Goal: Task Accomplishment & Management: Use online tool/utility

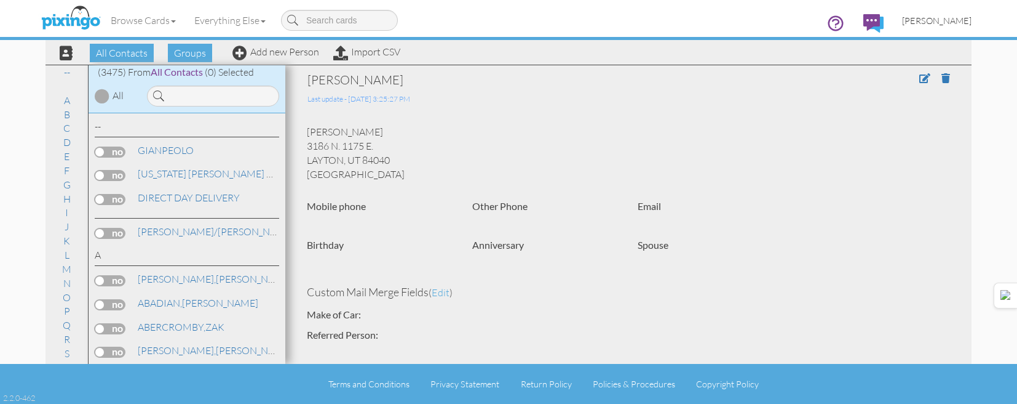
click at [974, 21] on link "[PERSON_NAME]" at bounding box center [937, 20] width 88 height 31
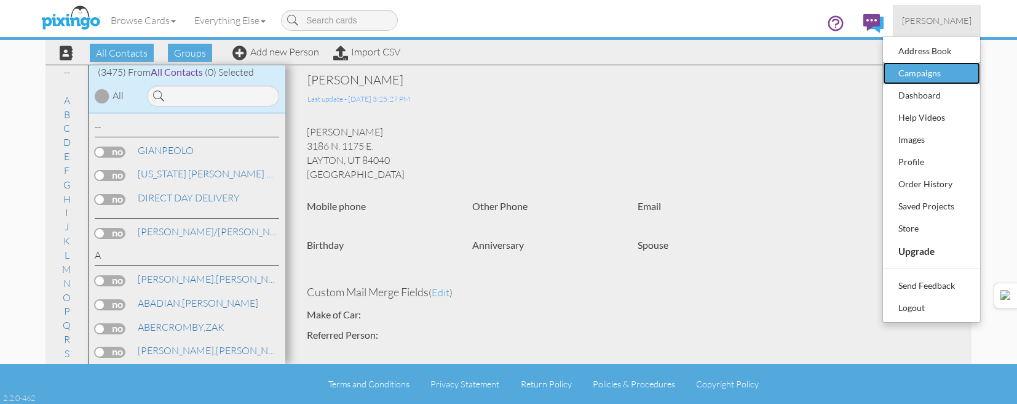
click at [952, 71] on div "Campaigns" at bounding box center [932, 73] width 73 height 18
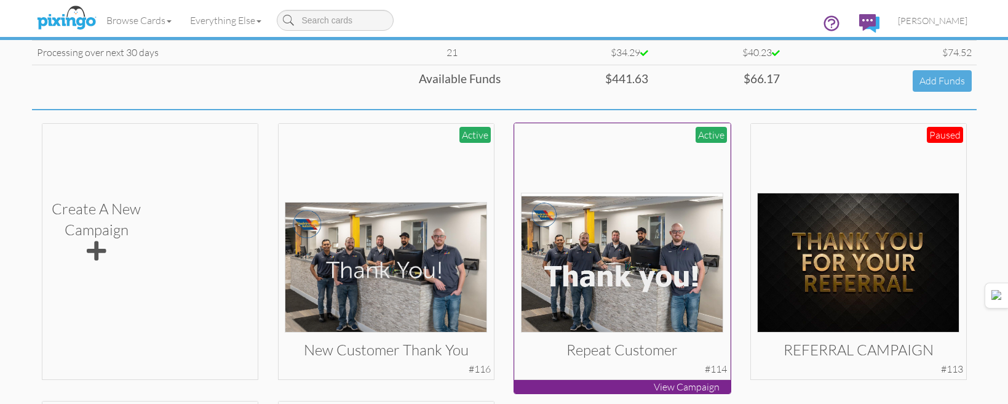
scroll to position [185, 0]
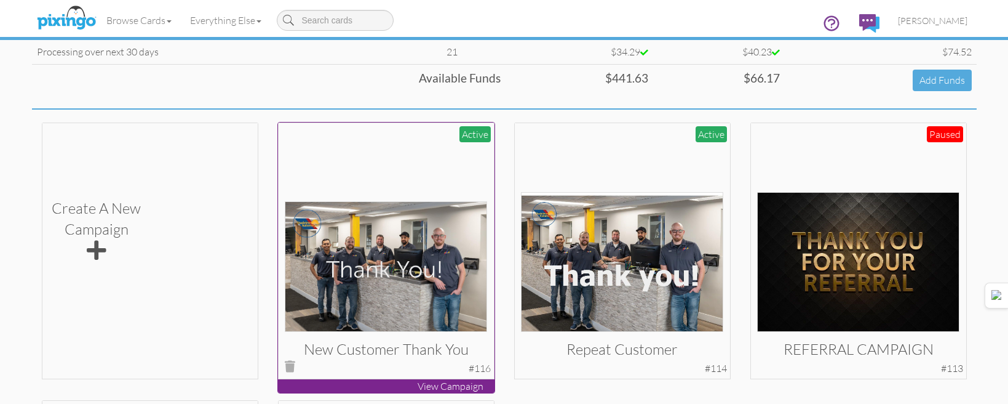
click at [404, 268] on img at bounding box center [386, 266] width 202 height 130
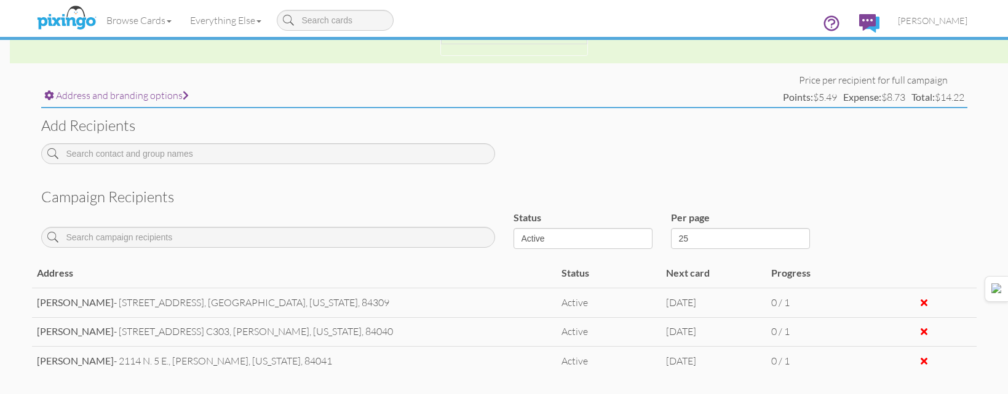
scroll to position [440, 0]
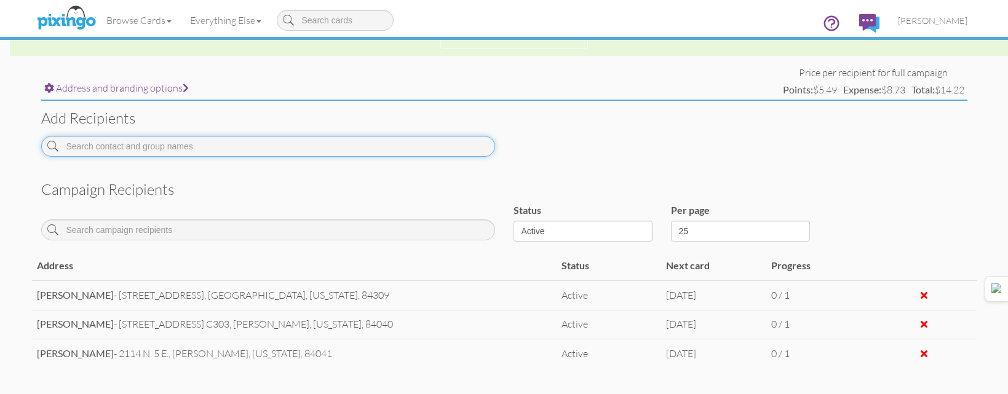
click at [376, 149] on input at bounding box center [268, 146] width 454 height 21
click at [399, 148] on input "[PERSON_NAME]" at bounding box center [268, 146] width 454 height 21
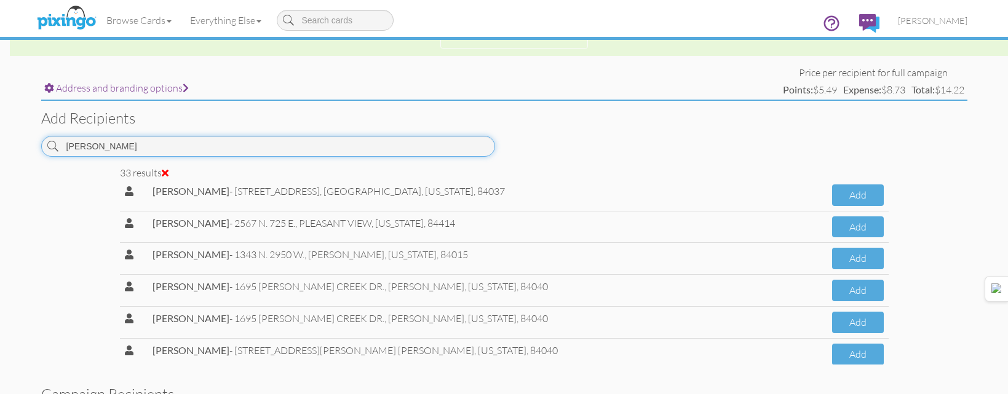
scroll to position [880, 0]
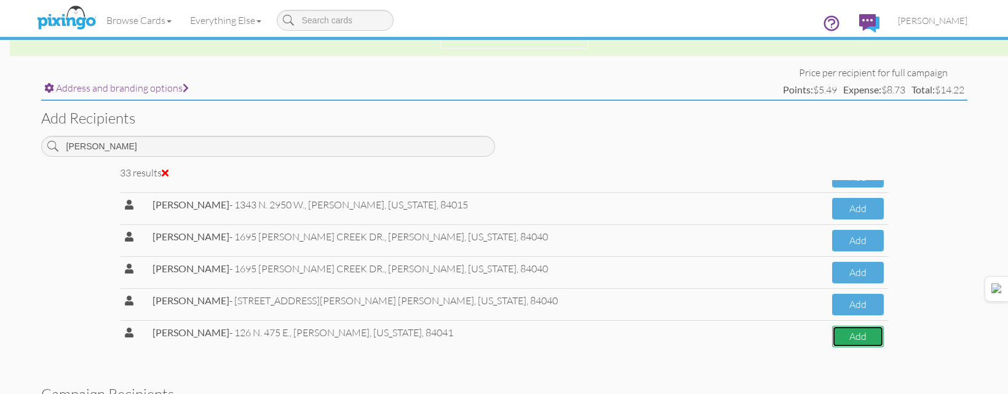
click at [850, 338] on button "Add" at bounding box center [858, 337] width 52 height 22
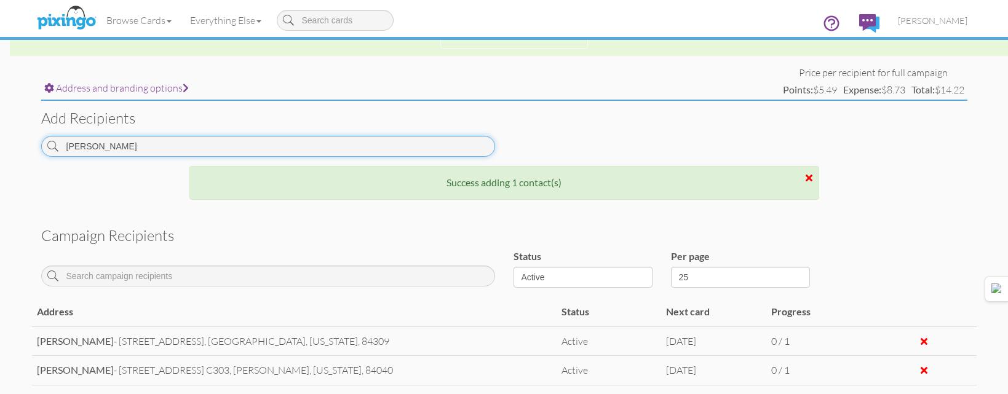
click at [429, 147] on input "[PERSON_NAME]" at bounding box center [268, 146] width 454 height 21
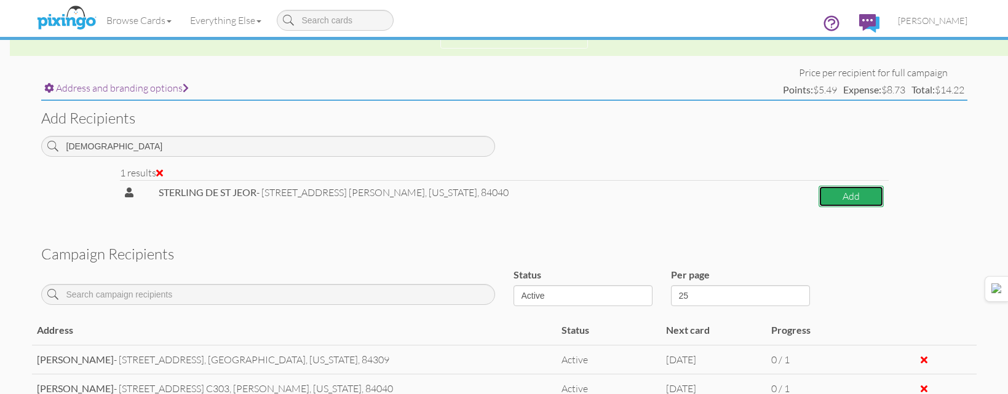
click at [824, 196] on button "Add" at bounding box center [851, 197] width 65 height 22
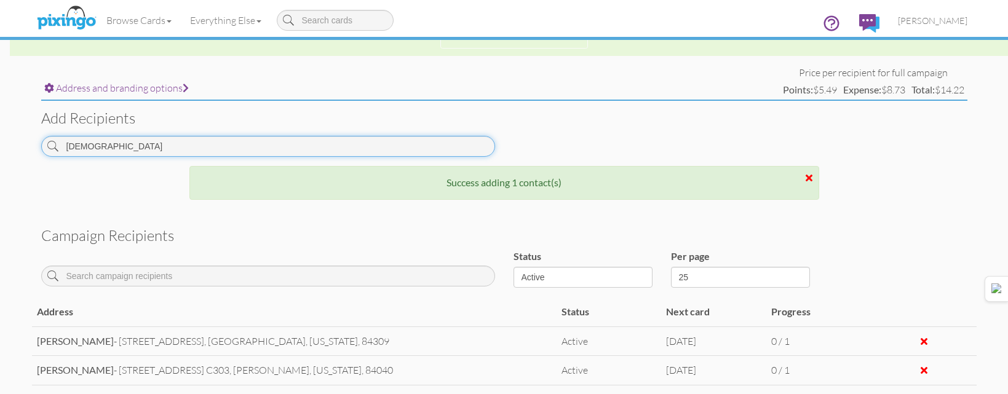
click at [487, 140] on input "[DEMOGRAPHIC_DATA]" at bounding box center [268, 146] width 454 height 21
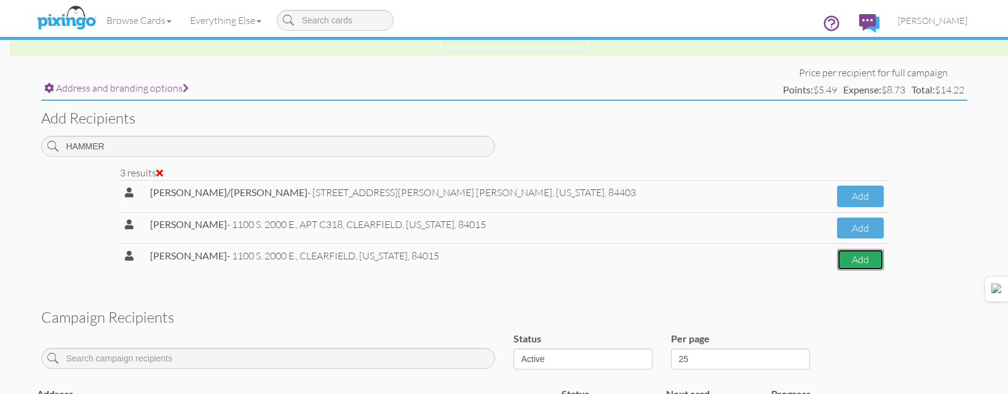
click at [857, 265] on button "Add" at bounding box center [860, 260] width 46 height 22
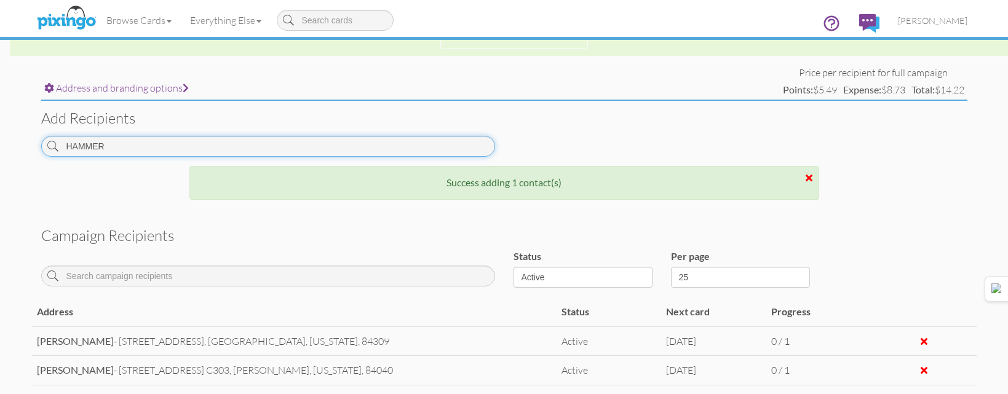
click at [464, 145] on input "HAMMER" at bounding box center [268, 146] width 454 height 21
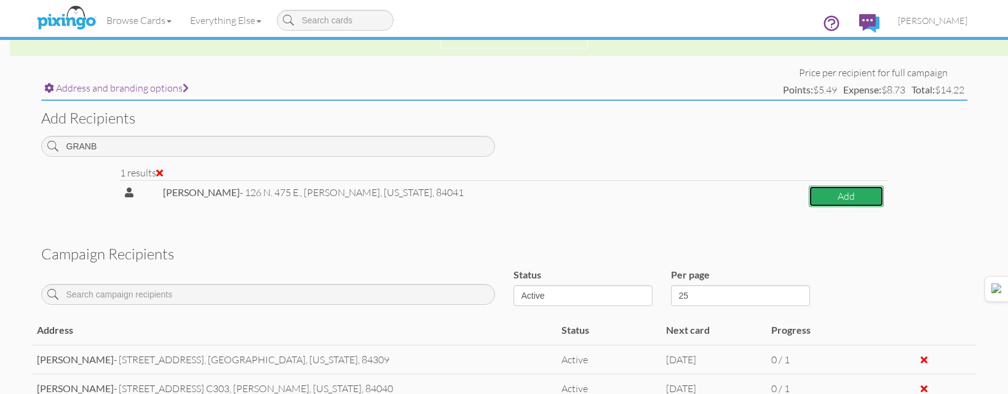
click at [809, 195] on button "Add" at bounding box center [846, 197] width 74 height 22
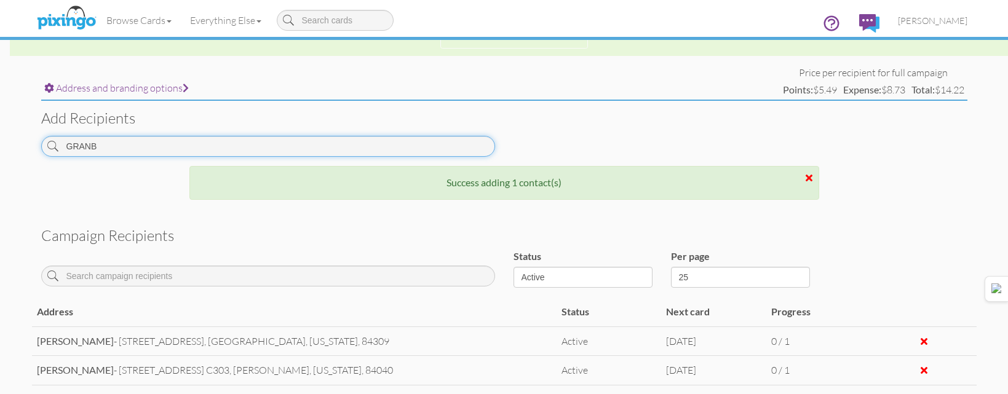
click at [426, 145] on input "GRANB" at bounding box center [268, 146] width 454 height 21
click at [427, 145] on input "GRANB" at bounding box center [268, 146] width 454 height 21
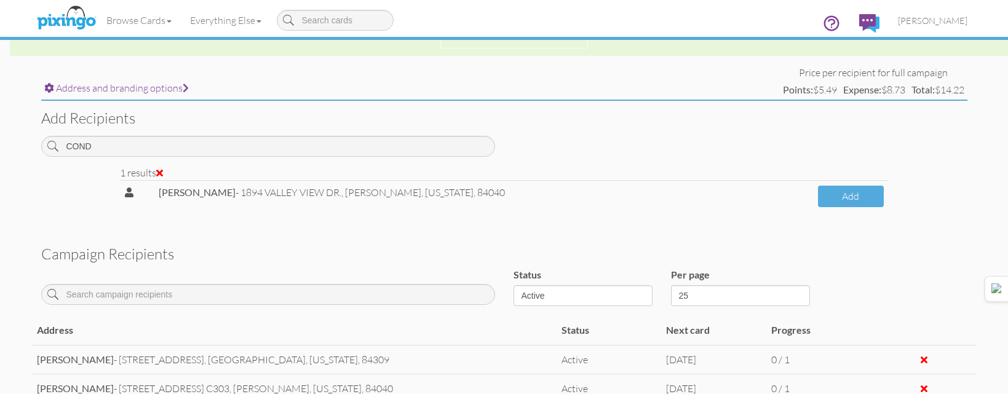
click at [794, 193] on td "[PERSON_NAME] - [STREET_ADDRESS] [GEOGRAPHIC_DATA], [US_STATE], 84040" at bounding box center [483, 195] width 659 height 31
click at [826, 197] on button "Add" at bounding box center [850, 197] width 65 height 22
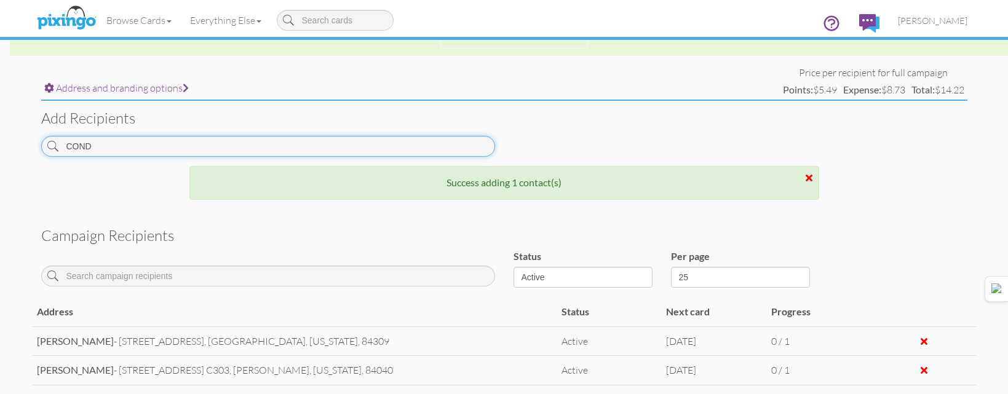
click at [432, 146] on input "COND" at bounding box center [268, 146] width 454 height 21
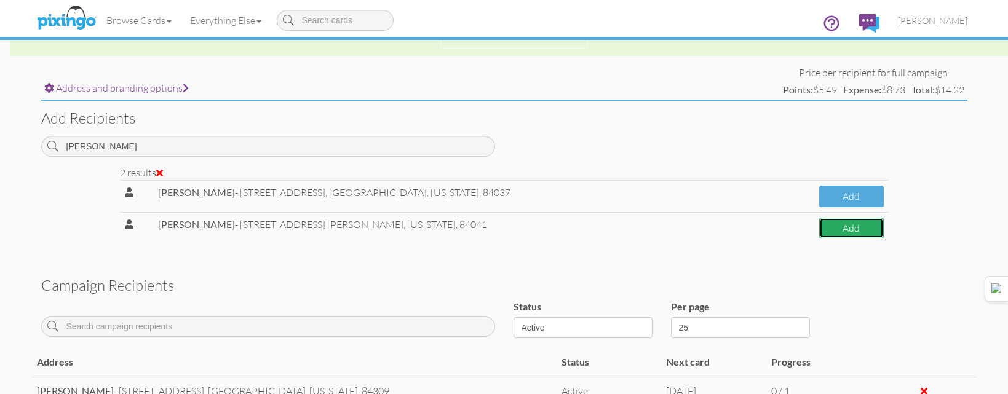
click at [861, 229] on button "Add" at bounding box center [851, 229] width 64 height 22
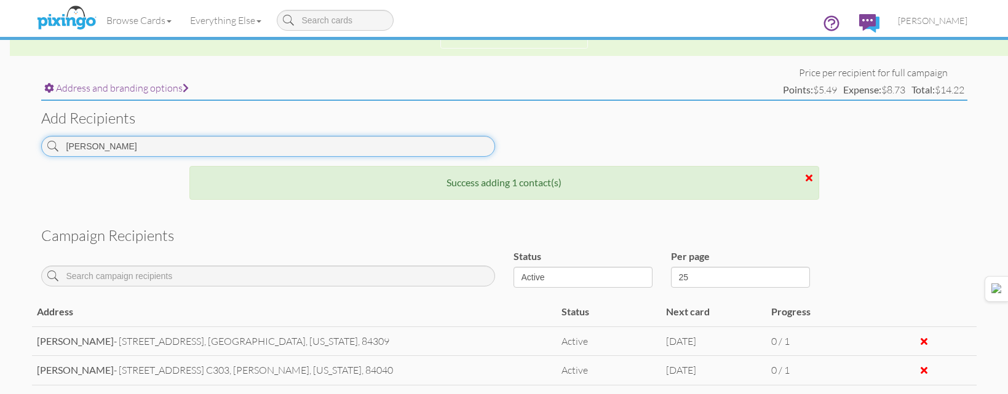
click at [422, 148] on input "[PERSON_NAME]" at bounding box center [268, 146] width 454 height 21
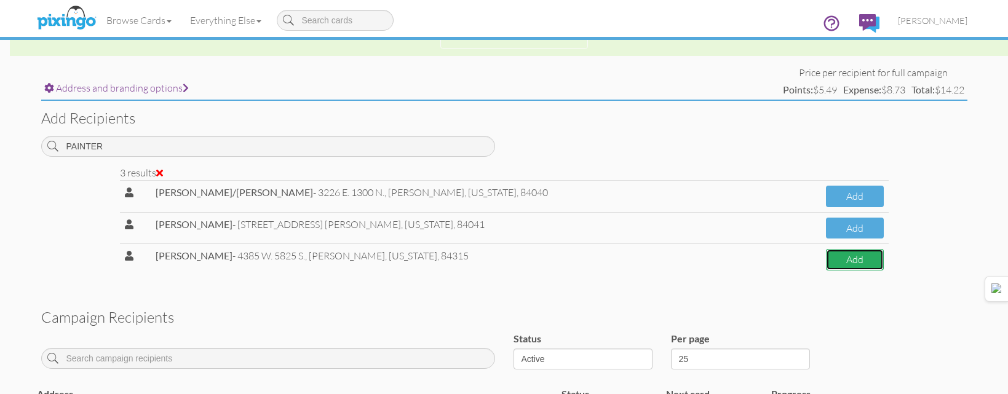
click at [842, 266] on button "Add" at bounding box center [855, 260] width 58 height 22
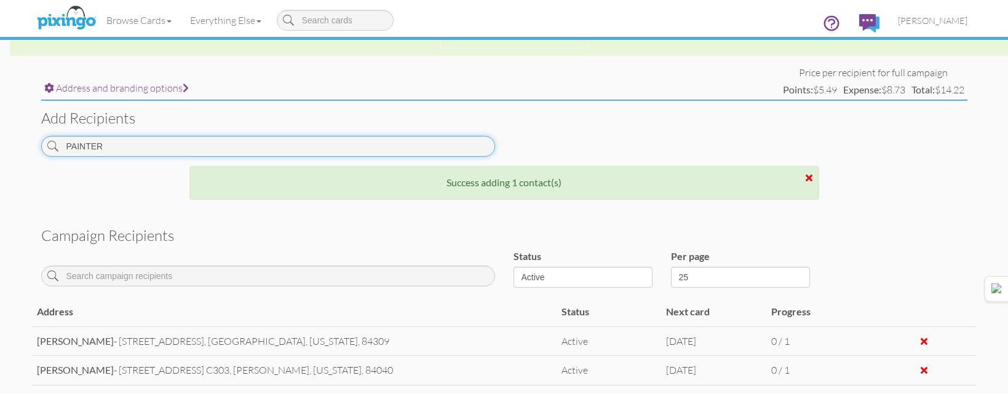
click at [348, 143] on input "PAINTER" at bounding box center [268, 146] width 454 height 21
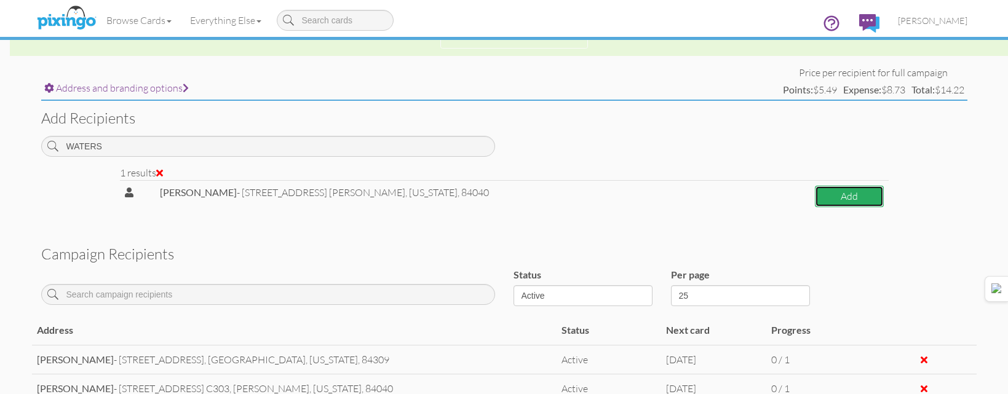
click at [830, 189] on button "Add" at bounding box center [849, 197] width 69 height 22
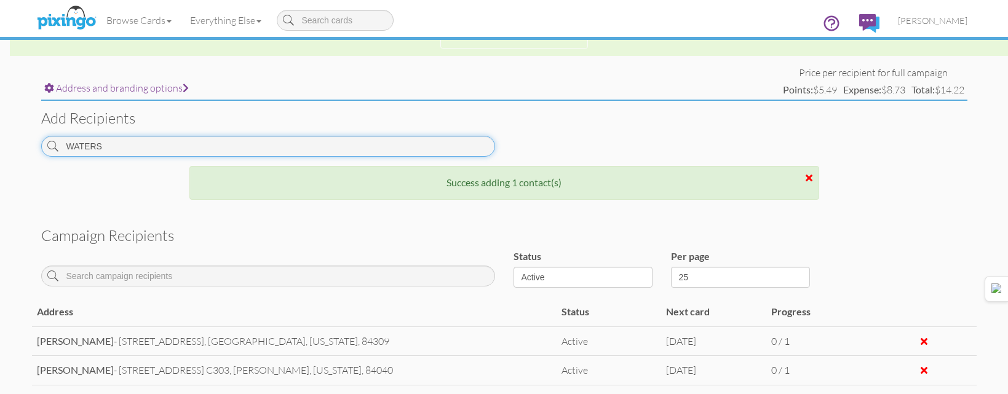
click at [402, 145] on input "WATERS" at bounding box center [268, 146] width 454 height 21
drag, startPoint x: 402, startPoint y: 145, endPoint x: 426, endPoint y: 146, distance: 24.1
click at [402, 145] on input "WATERS" at bounding box center [268, 146] width 454 height 21
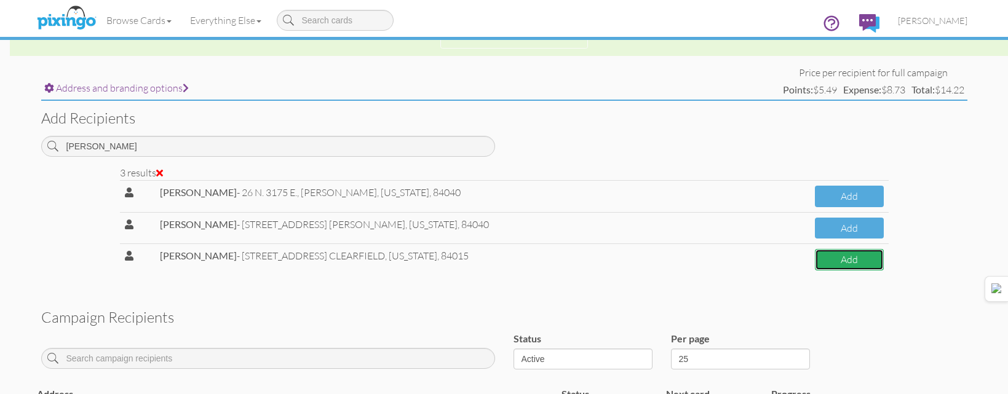
click at [836, 268] on button "Add" at bounding box center [849, 260] width 69 height 22
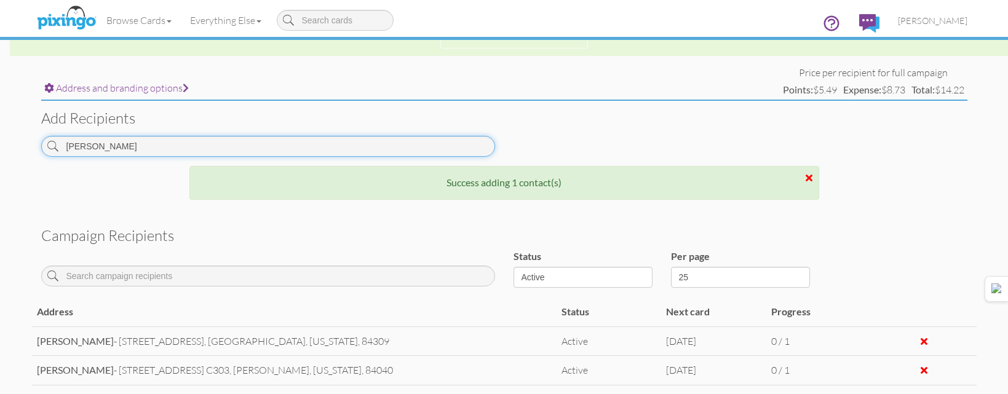
click at [377, 149] on input "[PERSON_NAME]" at bounding box center [268, 146] width 454 height 21
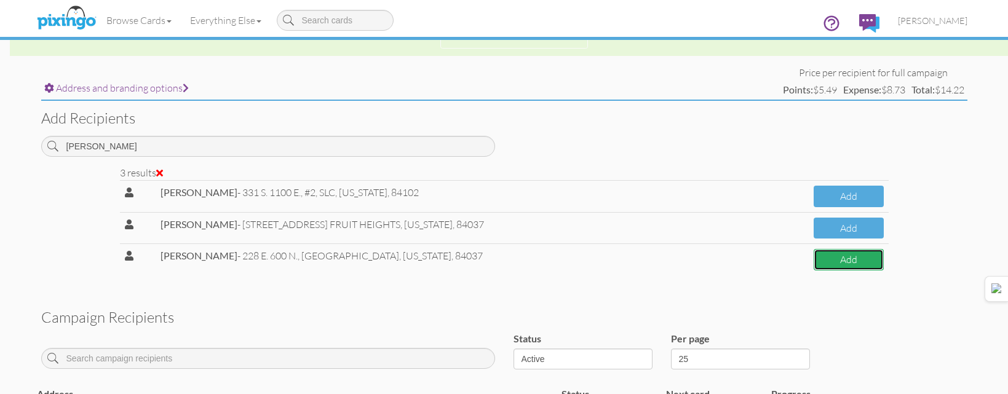
click at [830, 260] on button "Add" at bounding box center [849, 260] width 70 height 22
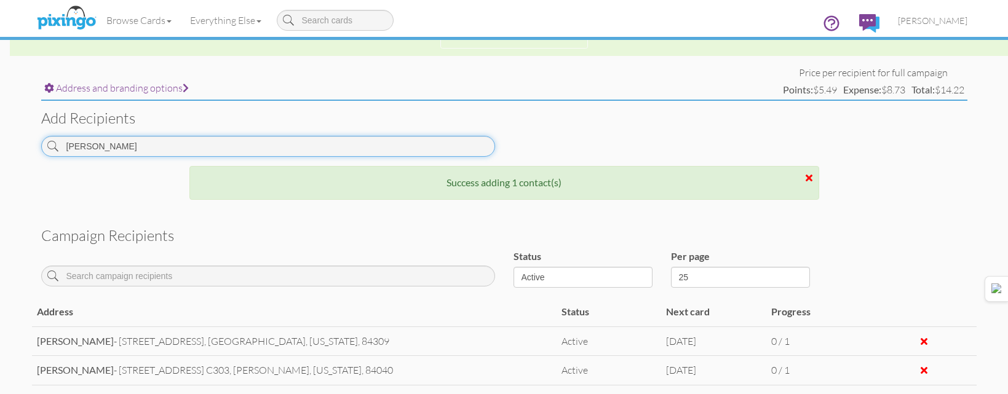
click at [322, 138] on input "[PERSON_NAME]" at bounding box center [268, 146] width 454 height 21
click at [322, 141] on input "[PERSON_NAME]" at bounding box center [268, 146] width 454 height 21
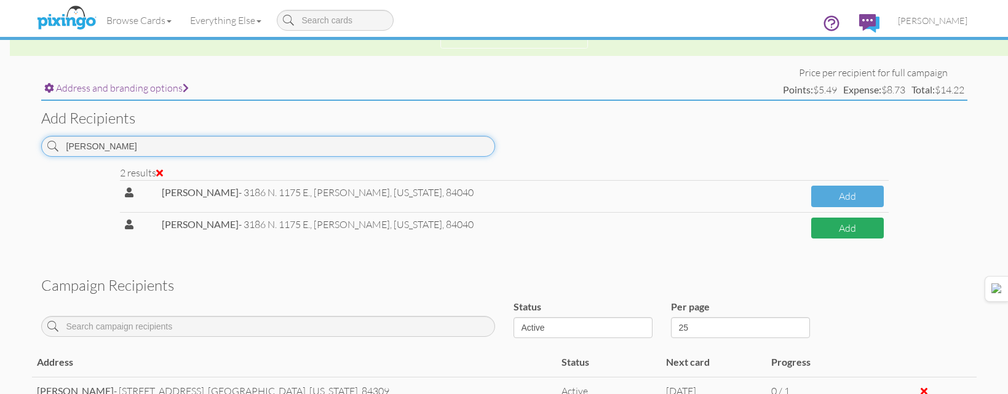
type input "[PERSON_NAME]"
click at [870, 227] on button "Add" at bounding box center [847, 229] width 72 height 22
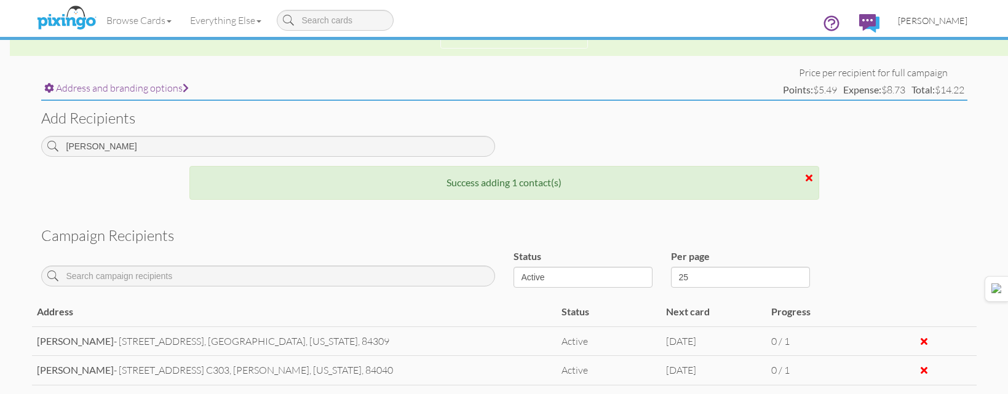
click at [939, 20] on span "[PERSON_NAME]" at bounding box center [933, 20] width 70 height 10
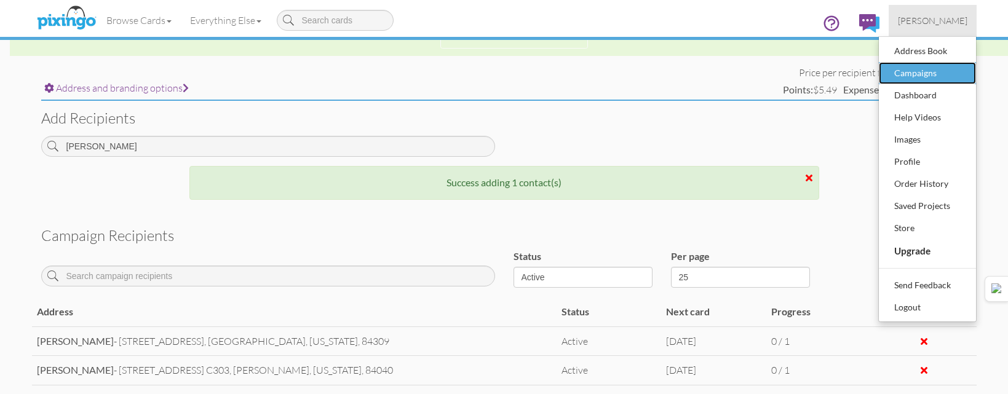
click at [925, 71] on div "Campaigns" at bounding box center [927, 73] width 73 height 18
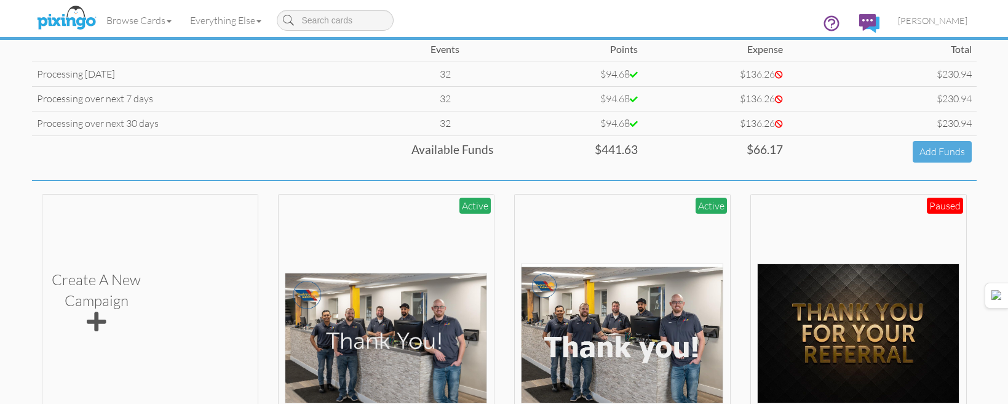
scroll to position [123, 0]
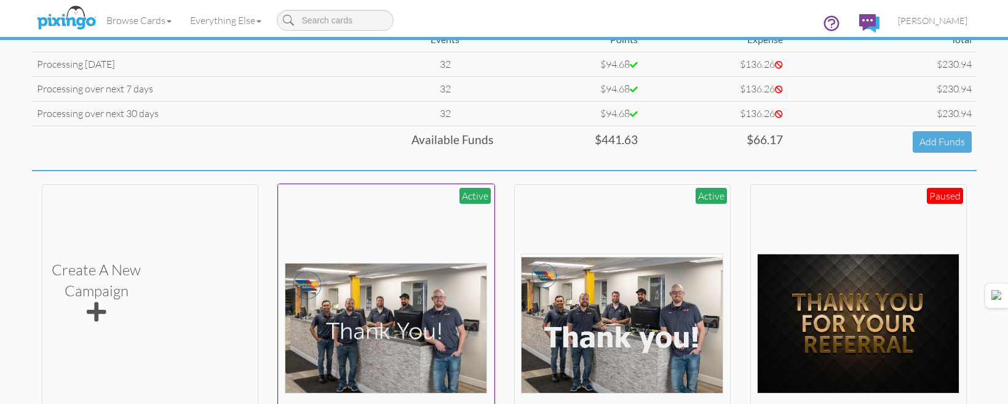
click at [391, 309] on img at bounding box center [386, 328] width 202 height 130
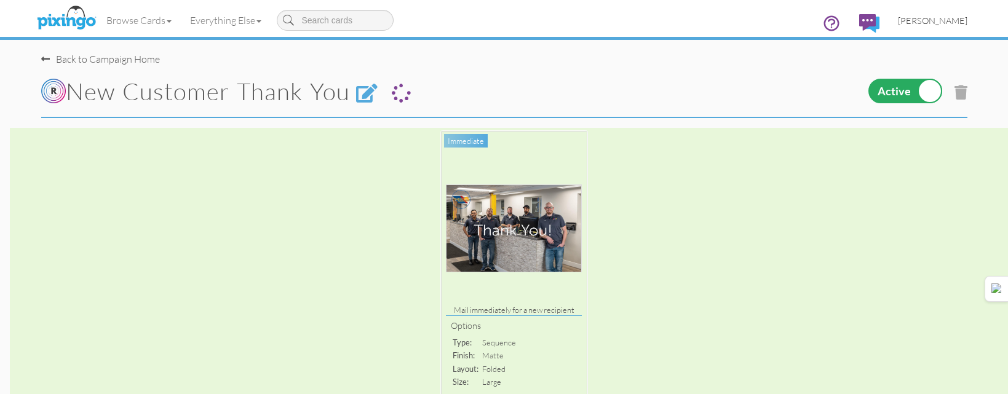
click at [935, 20] on span "[PERSON_NAME]" at bounding box center [933, 20] width 70 height 10
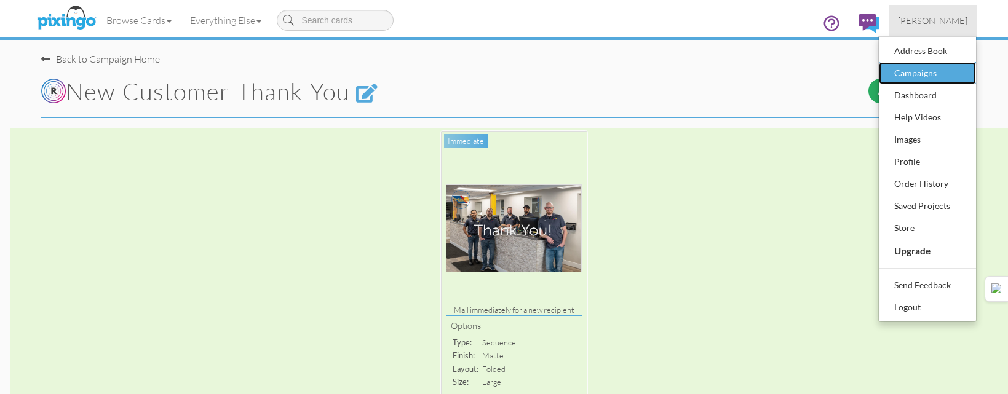
click at [923, 69] on div "Campaigns" at bounding box center [927, 73] width 73 height 18
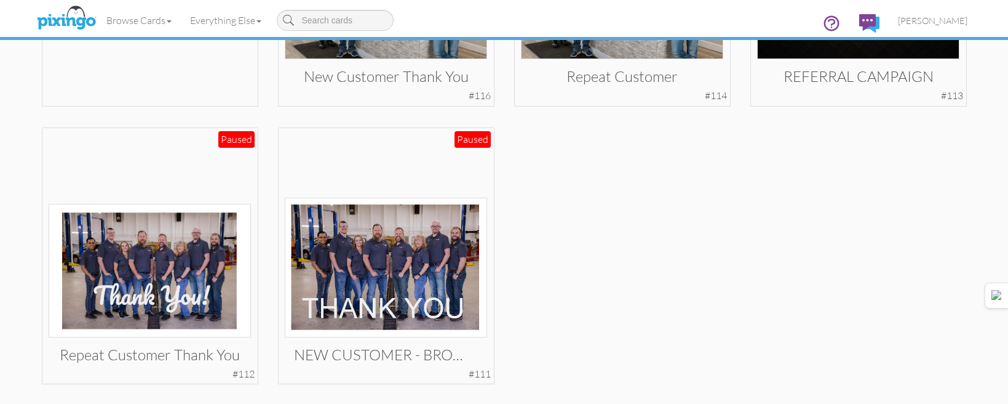
scroll to position [375, 0]
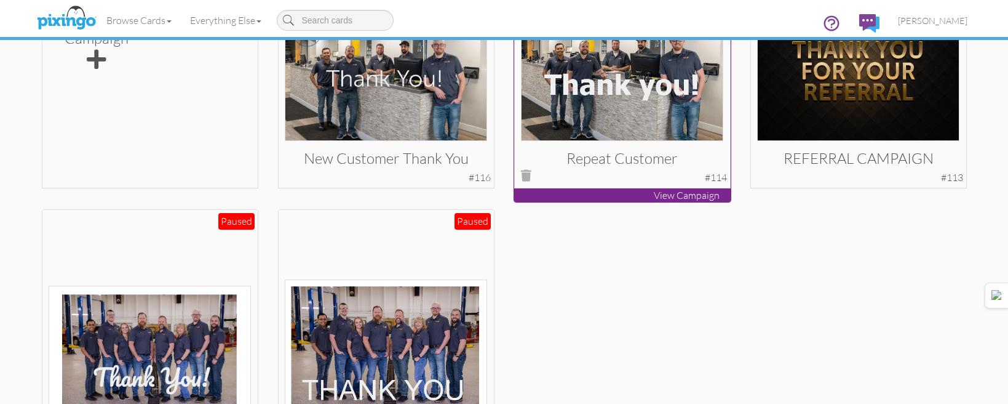
click at [661, 79] on img at bounding box center [622, 71] width 202 height 140
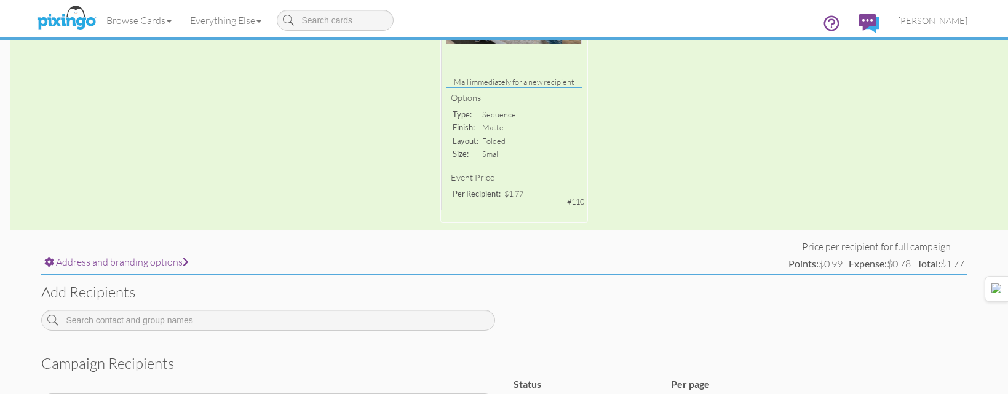
scroll to position [289, 0]
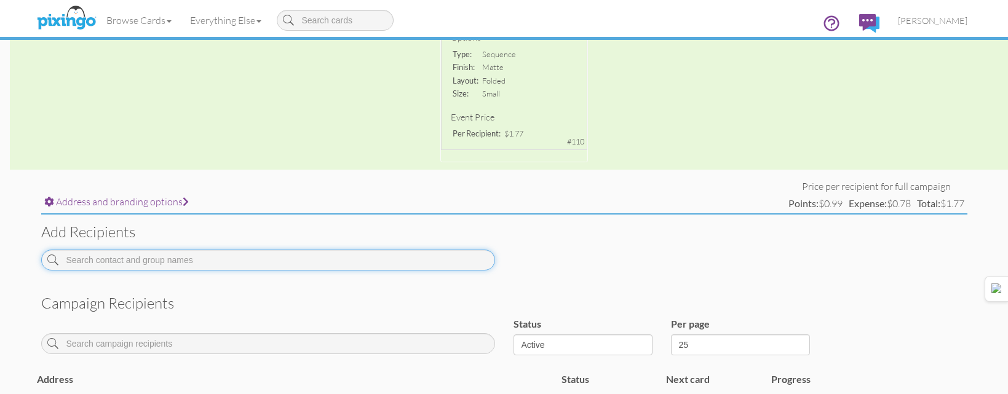
click at [367, 263] on input at bounding box center [268, 260] width 454 height 21
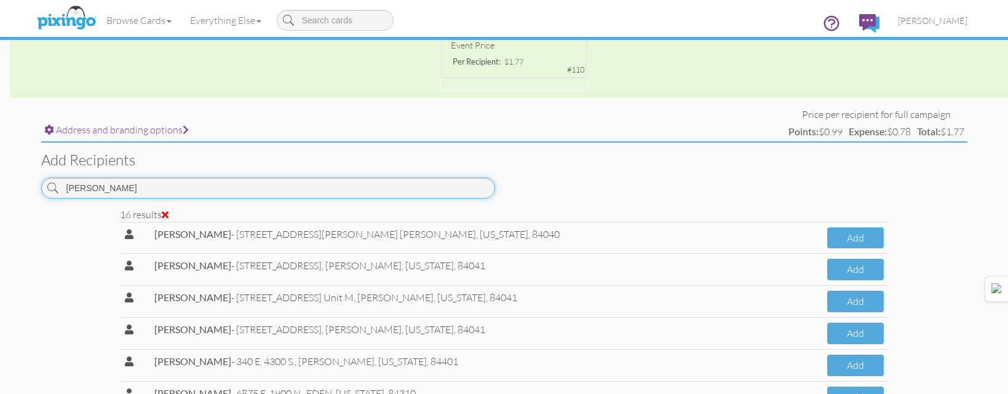
scroll to position [473, 0]
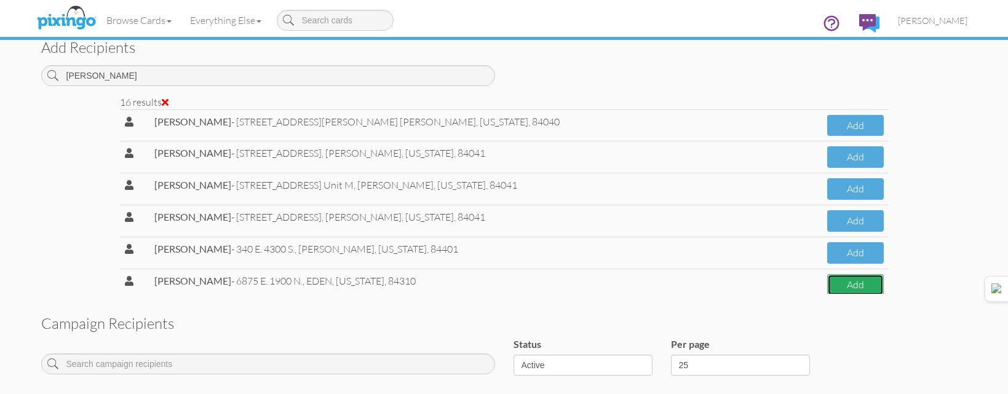
click at [827, 281] on button "Add" at bounding box center [855, 285] width 56 height 22
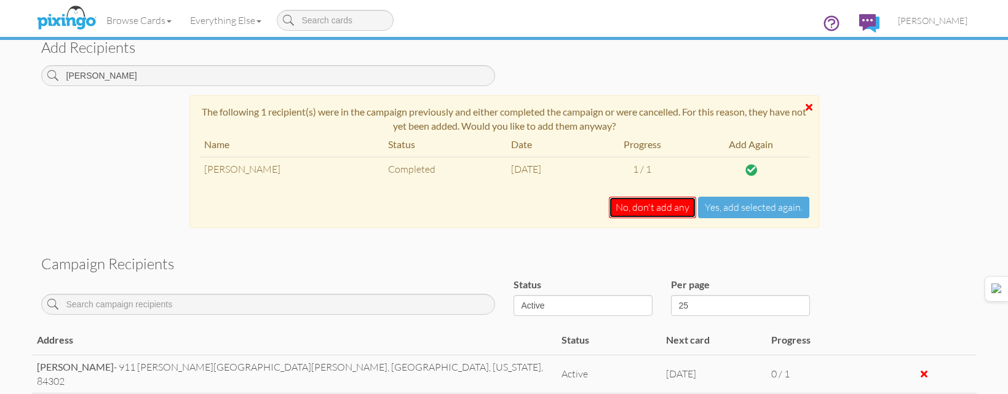
click at [645, 215] on button "No, don't add any" at bounding box center [652, 208] width 87 height 22
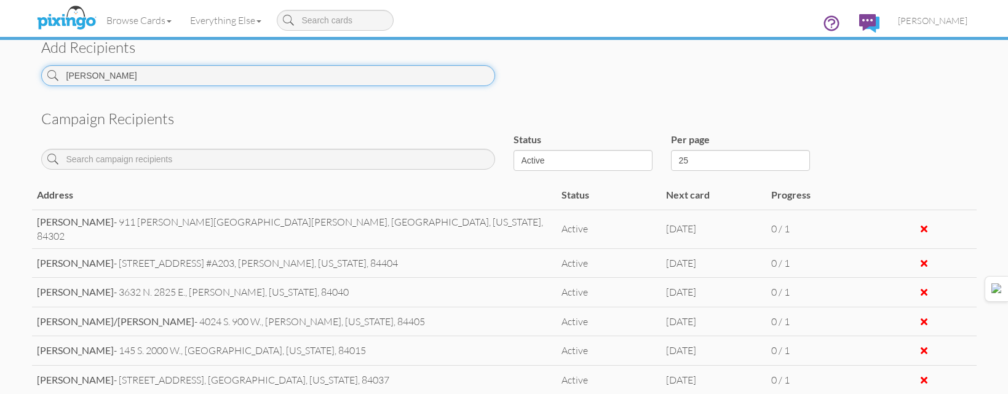
click at [310, 73] on input "[PERSON_NAME]" at bounding box center [268, 75] width 454 height 21
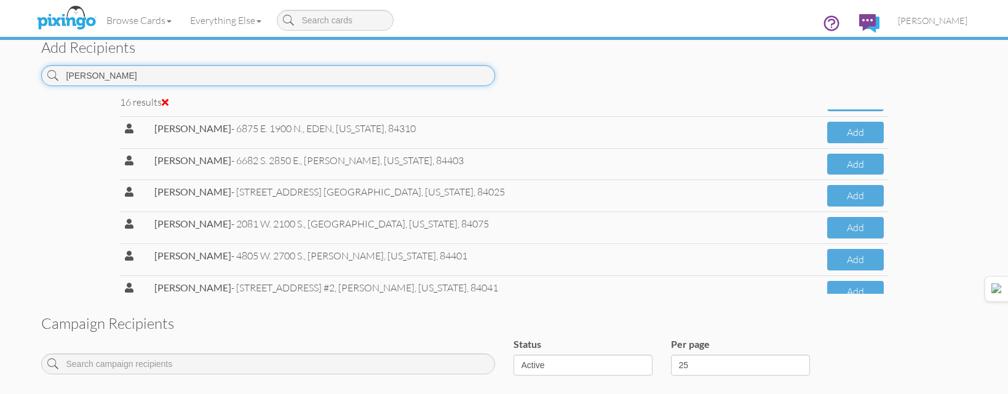
scroll to position [338, 0]
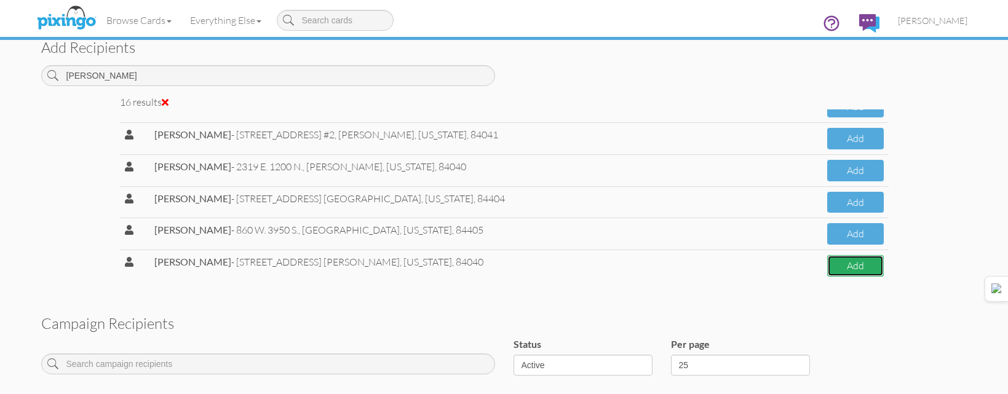
click at [827, 264] on button "Add" at bounding box center [855, 266] width 56 height 22
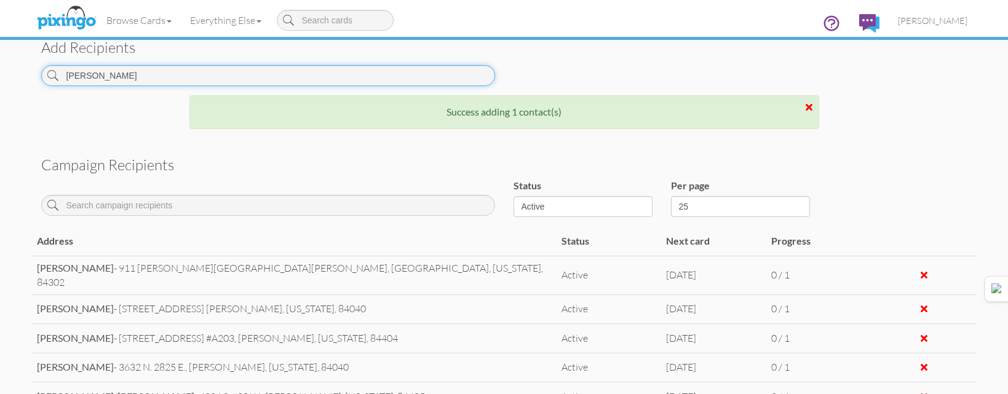
click at [355, 79] on input "[PERSON_NAME]" at bounding box center [268, 75] width 454 height 21
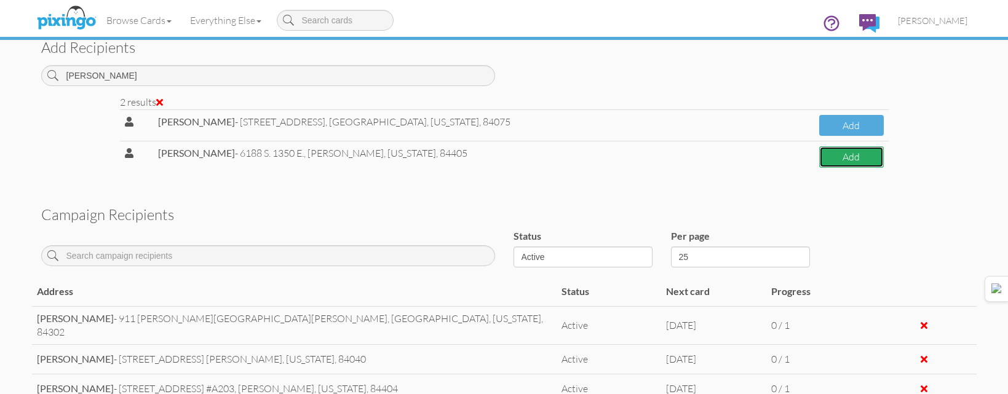
click at [840, 154] on button "Add" at bounding box center [851, 157] width 64 height 22
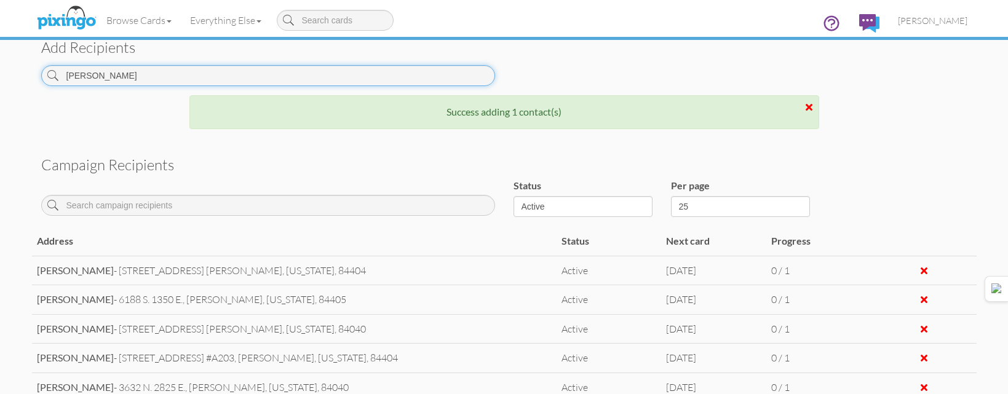
click at [428, 75] on input "[PERSON_NAME]" at bounding box center [268, 75] width 454 height 21
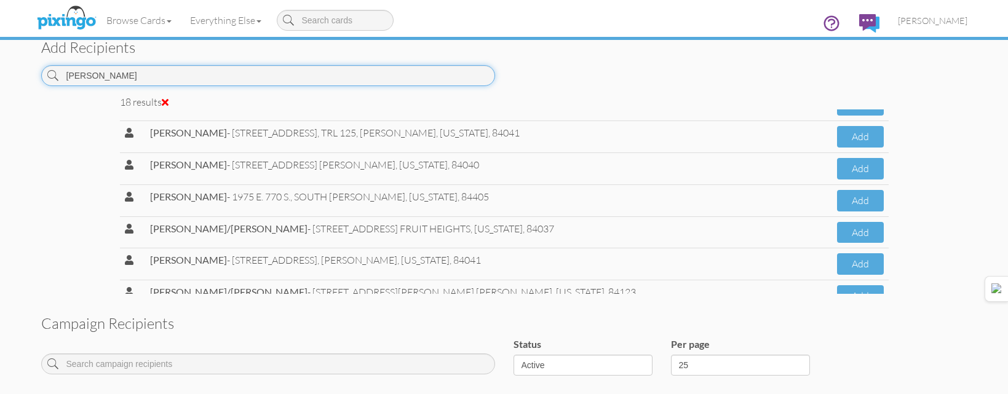
scroll to position [402, 0]
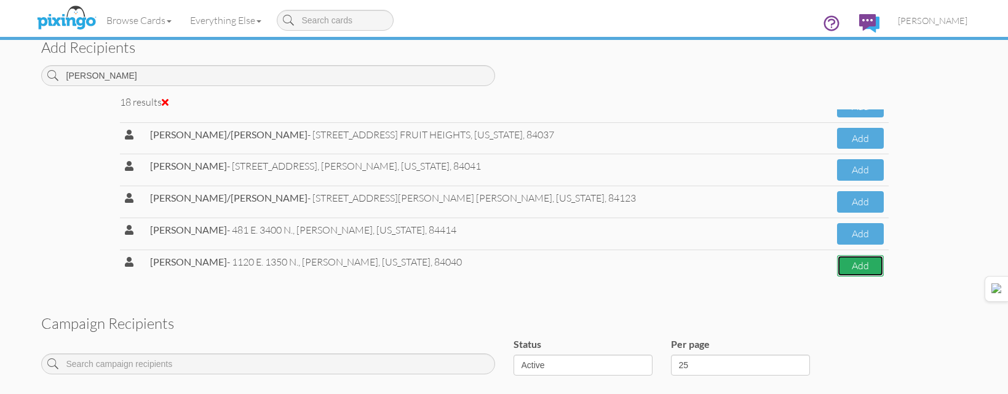
click at [842, 264] on button "Add" at bounding box center [860, 266] width 46 height 22
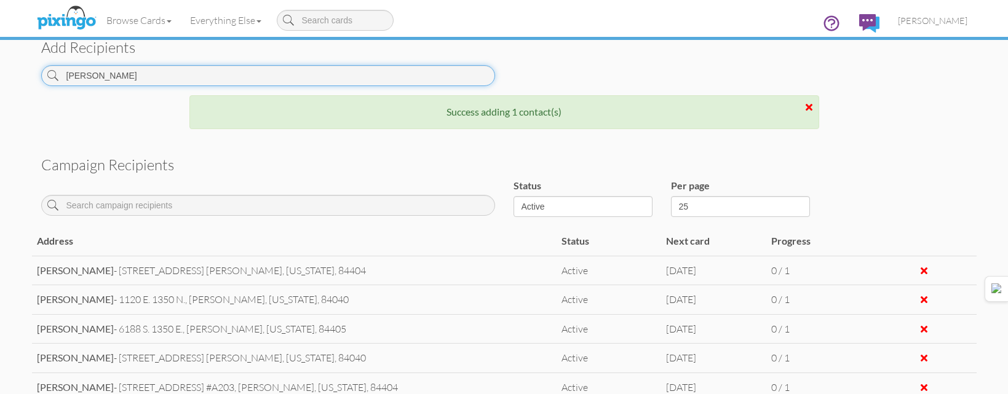
click at [408, 66] on input "[PERSON_NAME]" at bounding box center [268, 75] width 454 height 21
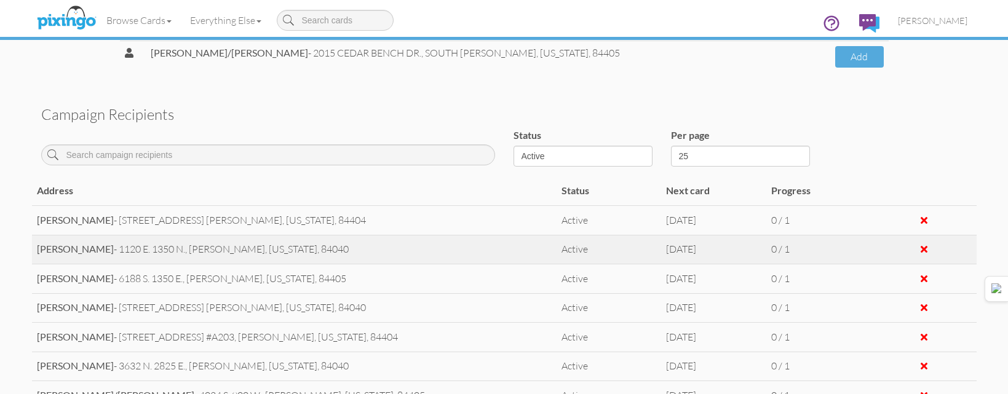
scroll to position [535, 0]
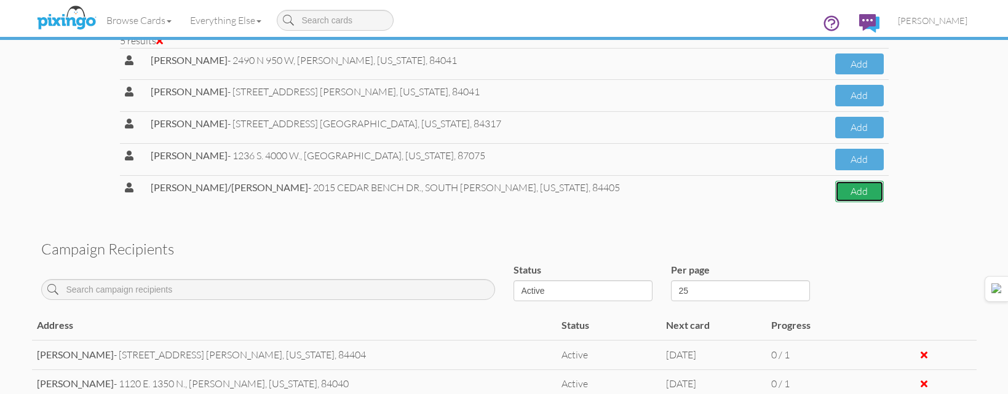
click at [838, 194] on button "Add" at bounding box center [859, 192] width 48 height 22
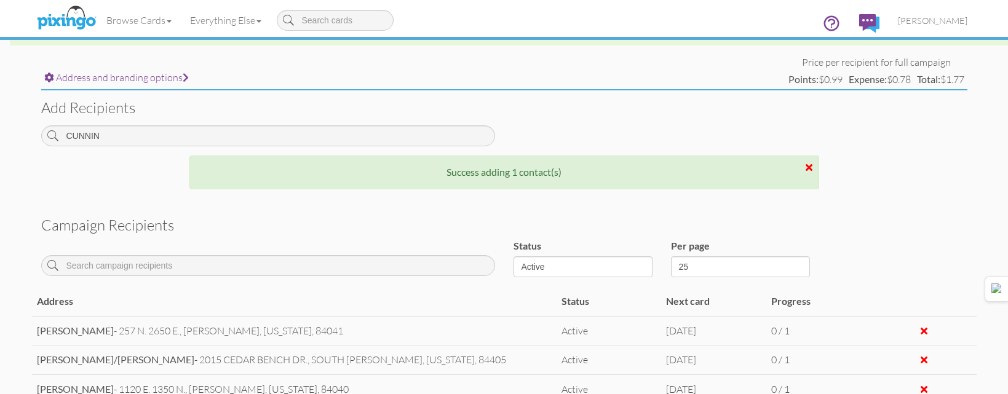
scroll to position [412, 0]
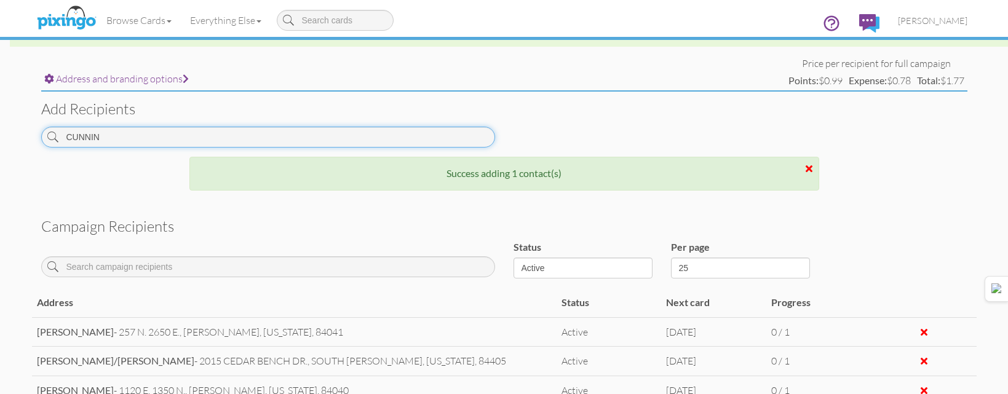
click at [336, 135] on input "CUNNIN" at bounding box center [268, 137] width 454 height 21
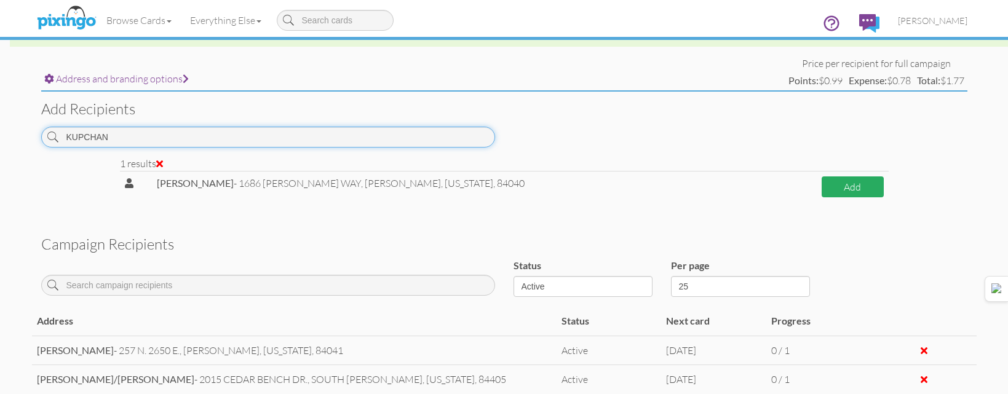
type input "KUPCHAN"
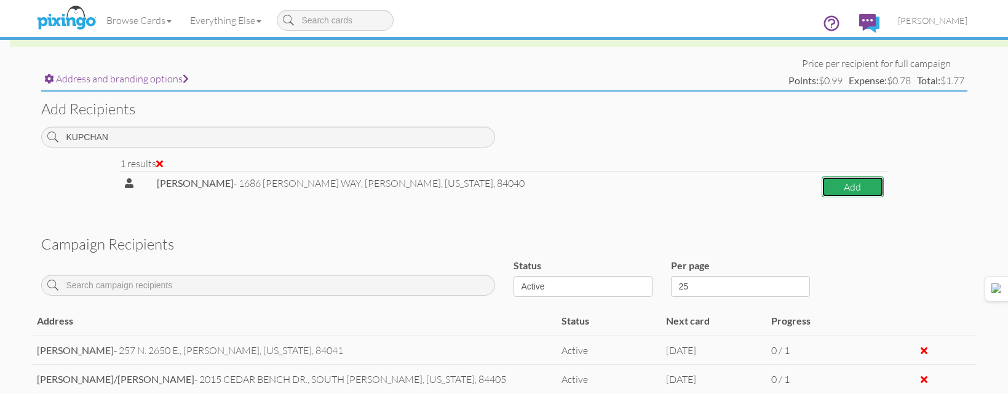
click at [831, 190] on button "Add" at bounding box center [853, 188] width 62 height 22
